Goal: Go to known website: Access a specific website the user already knows

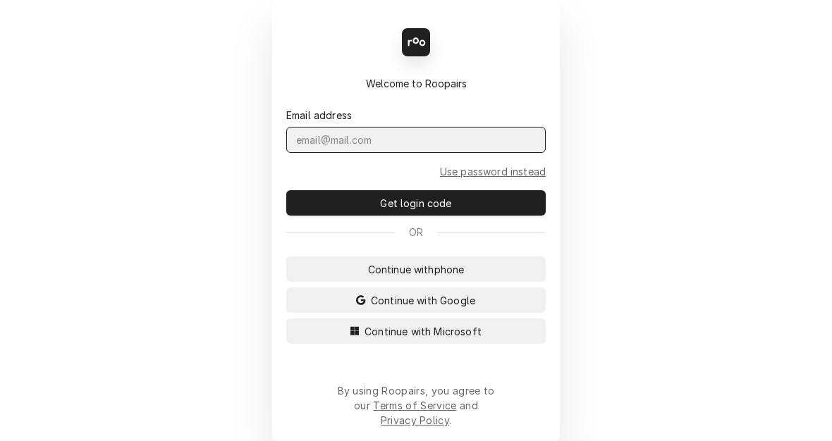
click at [363, 153] on input "Dynamic Content Wrapper" at bounding box center [415, 140] width 259 height 26
type input "[EMAIL_ADDRESS][PERSON_NAME][DOMAIN_NAME]"
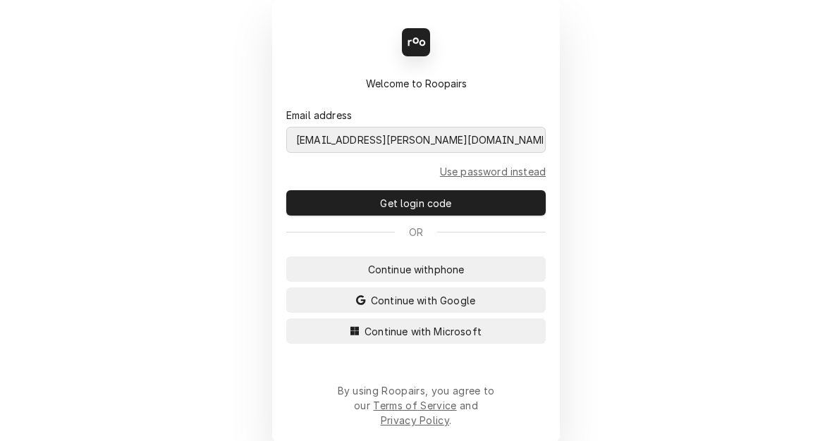
click at [286, 319] on button "Continue with Microsoft" at bounding box center [415, 331] width 259 height 25
